Goal: Task Accomplishment & Management: Manage account settings

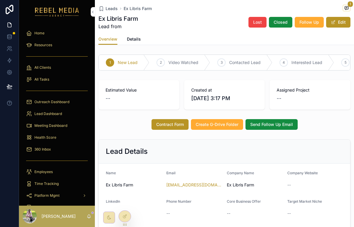
click at [272, 178] on div "Company Name Ex Libris Farm" at bounding box center [255, 180] width 56 height 19
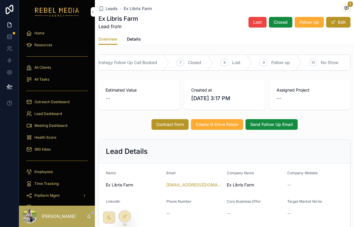
scroll to position [0, 0]
click at [349, 8] on span "scrollable content" at bounding box center [346, 8] width 8 height 7
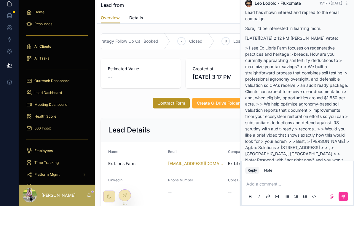
click at [346, 25] on icon "scrollable content" at bounding box center [346, 25] width 0 height 0
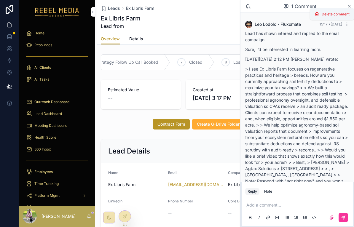
click at [302, 44] on div "Lead has shown interest and replied to the email campaign Sure, I’d be interest…" at bounding box center [297, 110] width 104 height 160
click at [350, 4] on icon "scrollable content" at bounding box center [349, 6] width 4 height 5
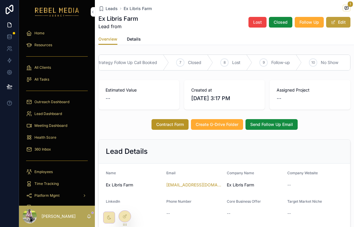
click at [340, 24] on button "Edit" at bounding box center [338, 22] width 24 height 11
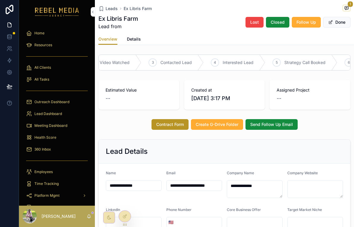
click at [150, 93] on span "Estimated Value" at bounding box center [138, 90] width 67 height 6
click at [343, 26] on button "Done" at bounding box center [336, 22] width 27 height 11
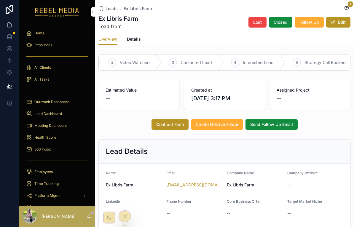
click at [135, 40] on span "Details" at bounding box center [134, 39] width 14 height 6
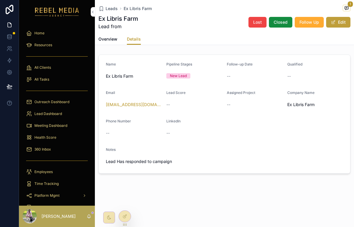
click at [346, 26] on button "Edit" at bounding box center [338, 22] width 24 height 11
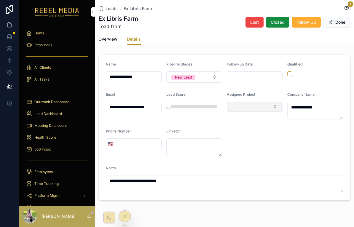
click at [264, 107] on button "Select Button" at bounding box center [255, 107] width 56 height 10
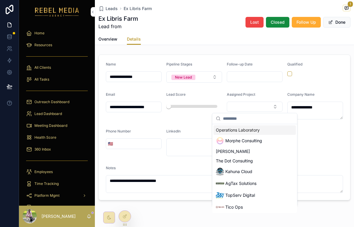
click at [264, 182] on div "AgTax Solutions" at bounding box center [254, 183] width 82 height 12
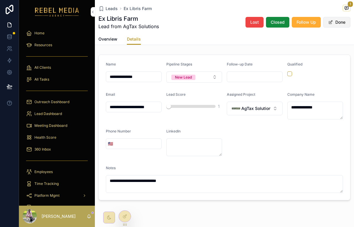
click at [336, 26] on button "Done" at bounding box center [336, 22] width 27 height 11
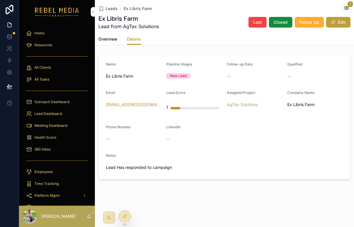
click at [342, 25] on button "Edit" at bounding box center [338, 22] width 24 height 11
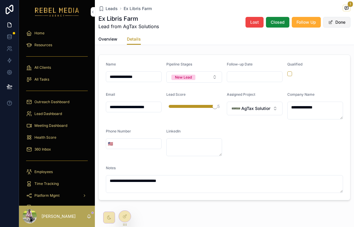
click at [342, 23] on button "Done" at bounding box center [336, 22] width 27 height 11
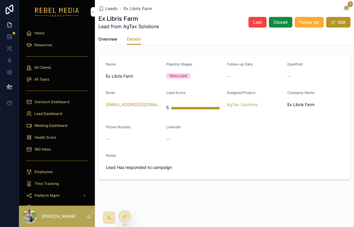
click at [110, 39] on span "Overview" at bounding box center [107, 39] width 19 height 6
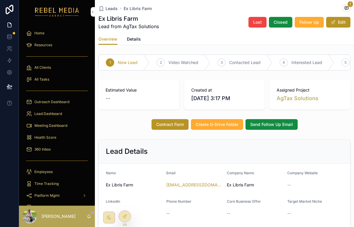
click at [136, 90] on span "Estimated Value" at bounding box center [138, 90] width 67 height 6
click at [135, 90] on span "Estimated Value" at bounding box center [138, 90] width 67 height 6
click at [59, 116] on span "Lead Dashboard" at bounding box center [48, 113] width 28 height 5
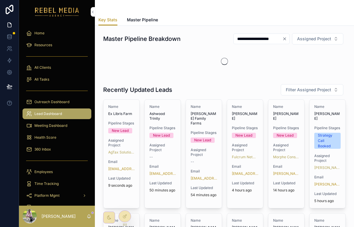
click at [73, 162] on div "scrollable content" at bounding box center [57, 160] width 69 height 9
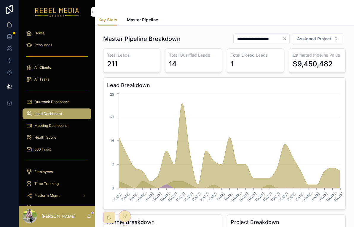
click at [81, 142] on div "Health Score" at bounding box center [57, 137] width 62 height 9
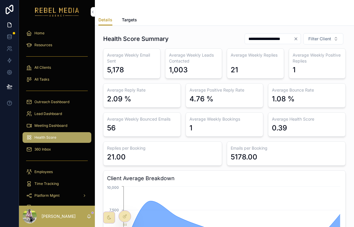
click at [55, 154] on link "360 Inbox" at bounding box center [57, 149] width 69 height 11
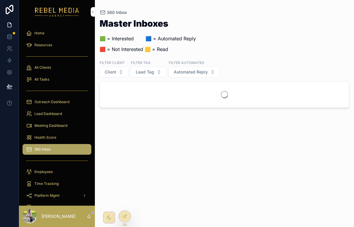
click at [57, 156] on div "scrollable content" at bounding box center [57, 160] width 69 height 9
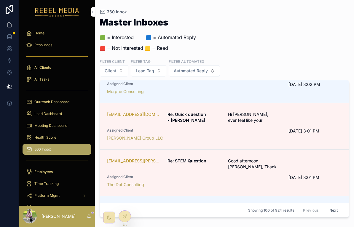
scroll to position [773, 0]
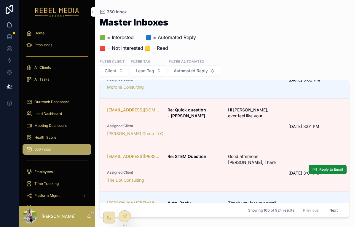
click at [193, 177] on div "The Dot Consulting" at bounding box center [194, 180] width 174 height 6
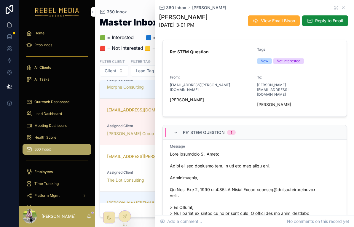
scroll to position [55, 0]
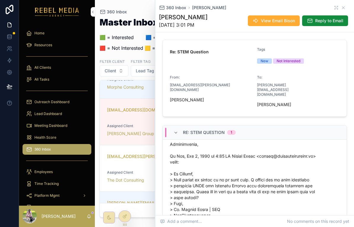
click at [349, 7] on div "360 Inbox Arnetta Thompson" at bounding box center [254, 8] width 191 height 6
click at [347, 7] on div "360 Inbox Arnetta Thompson" at bounding box center [254, 8] width 191 height 6
click at [346, 7] on div "360 Inbox Arnetta Thompson" at bounding box center [254, 8] width 191 height 6
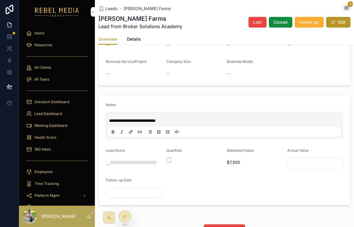
scroll to position [171, 0]
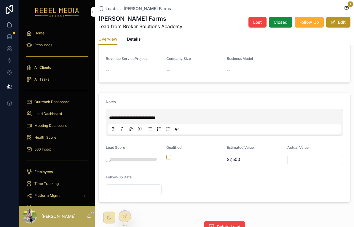
click at [345, 10] on icon "scrollable content" at bounding box center [346, 8] width 5 height 5
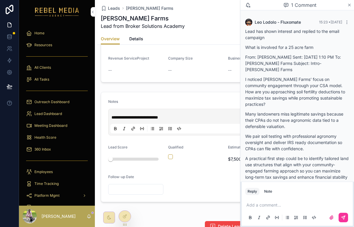
click at [351, 5] on icon "scrollable content" at bounding box center [349, 5] width 4 height 5
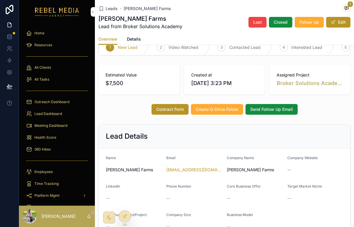
scroll to position [34, 0]
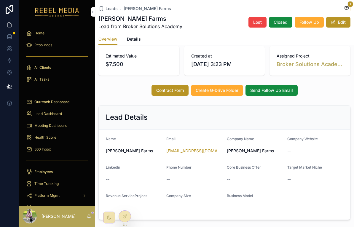
click at [135, 40] on span "Details" at bounding box center [134, 39] width 14 height 6
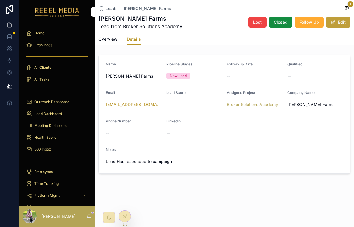
click at [342, 25] on button "Edit" at bounding box center [338, 22] width 24 height 11
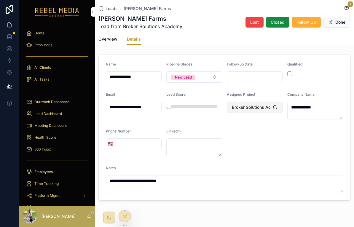
click at [278, 107] on button "Broker Solutions Academy" at bounding box center [255, 107] width 56 height 11
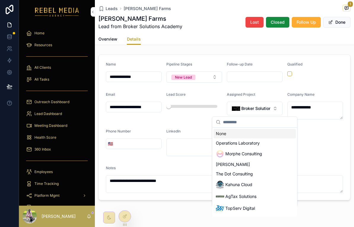
click at [262, 195] on div "AgTax Solutions" at bounding box center [254, 196] width 82 height 12
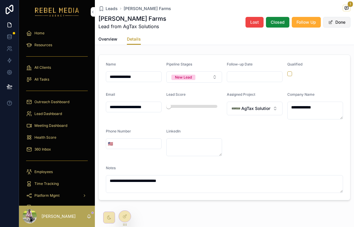
click at [341, 23] on button "Done" at bounding box center [336, 22] width 27 height 11
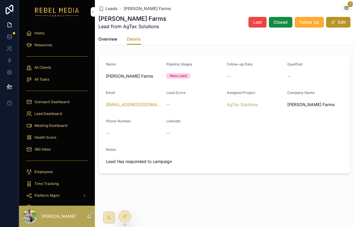
click at [108, 37] on span "Overview" at bounding box center [107, 39] width 19 height 6
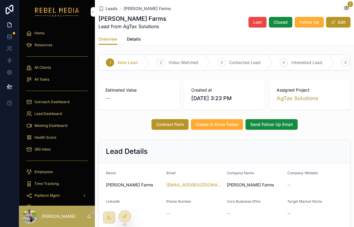
click at [63, 68] on div "All Clients" at bounding box center [57, 67] width 62 height 9
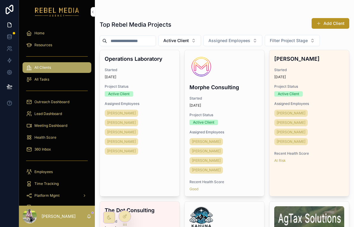
click at [85, 109] on div "Lead Dashboard" at bounding box center [57, 113] width 62 height 9
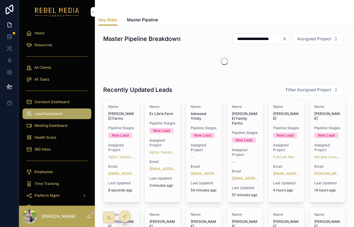
click at [68, 126] on div "Meeting Dashboard" at bounding box center [57, 125] width 62 height 9
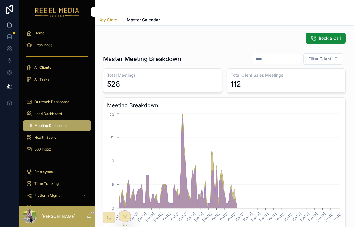
click at [60, 151] on div "360 Inbox" at bounding box center [57, 149] width 62 height 9
